Goal: Check status: Check status

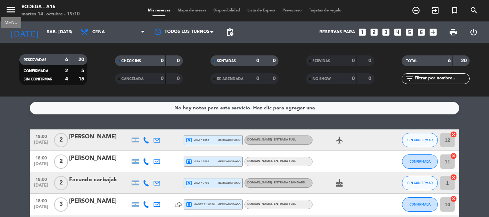
click at [13, 11] on icon "menu" at bounding box center [10, 9] width 11 height 11
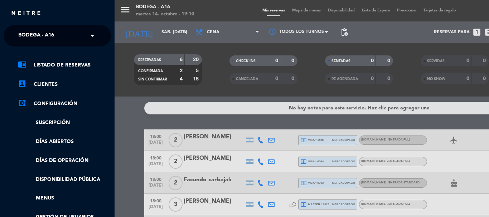
click at [47, 33] on span "Bodega - A16" at bounding box center [36, 35] width 36 height 15
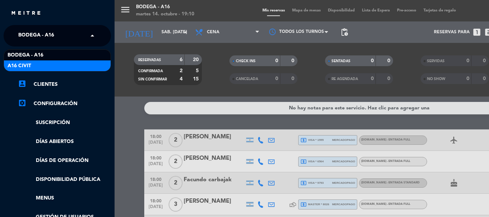
click at [58, 65] on div "A16 Civit" at bounding box center [57, 66] width 107 height 11
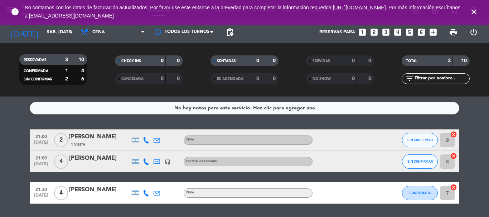
click at [473, 11] on icon "close" at bounding box center [474, 12] width 9 height 9
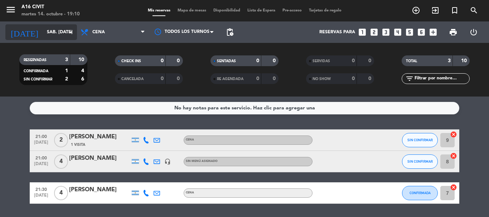
click at [66, 33] on input "sáb. [DATE]" at bounding box center [73, 32] width 61 height 12
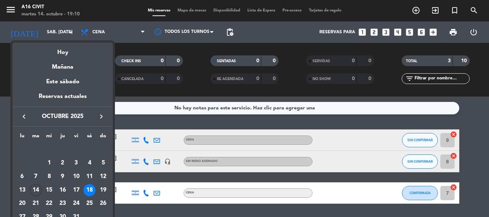
click at [70, 35] on div at bounding box center [244, 108] width 489 height 217
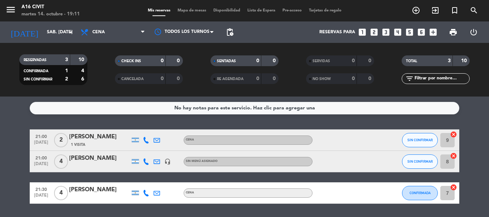
click at [18, 5] on span "menu" at bounding box center [13, 11] width 16 height 17
click at [14, 9] on icon "menu" at bounding box center [10, 9] width 11 height 11
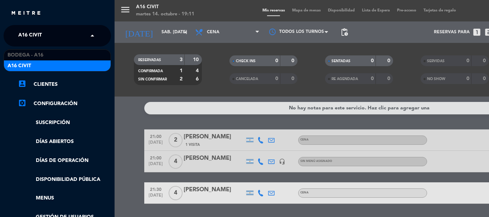
click at [90, 32] on span at bounding box center [94, 35] width 12 height 15
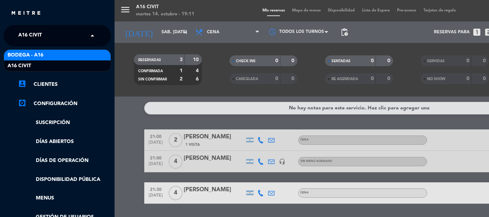
click at [88, 56] on div "Bodega - A16" at bounding box center [57, 55] width 107 height 11
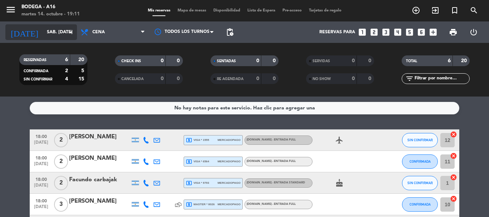
click at [62, 30] on input "sáb. [DATE]" at bounding box center [73, 32] width 61 height 12
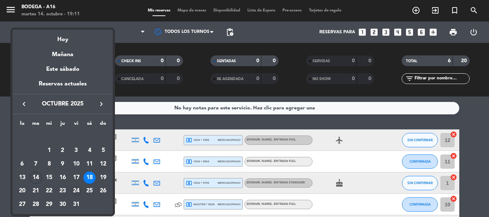
click at [76, 188] on div "24" at bounding box center [76, 191] width 12 height 12
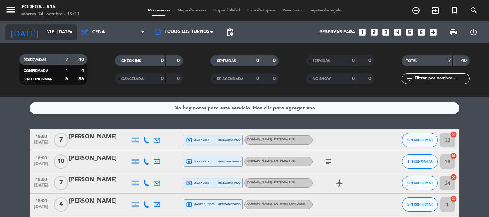
click at [64, 26] on input "vie. [DATE]" at bounding box center [73, 32] width 61 height 12
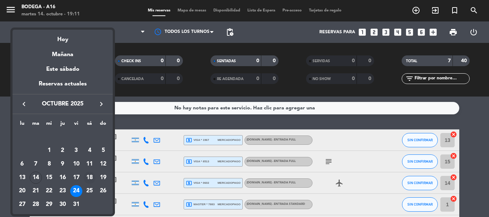
click at [92, 176] on div "18" at bounding box center [89, 178] width 12 height 12
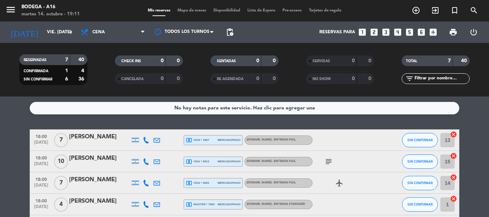
type input "sáb. [DATE]"
